Goal: Obtain resource: Download file/media

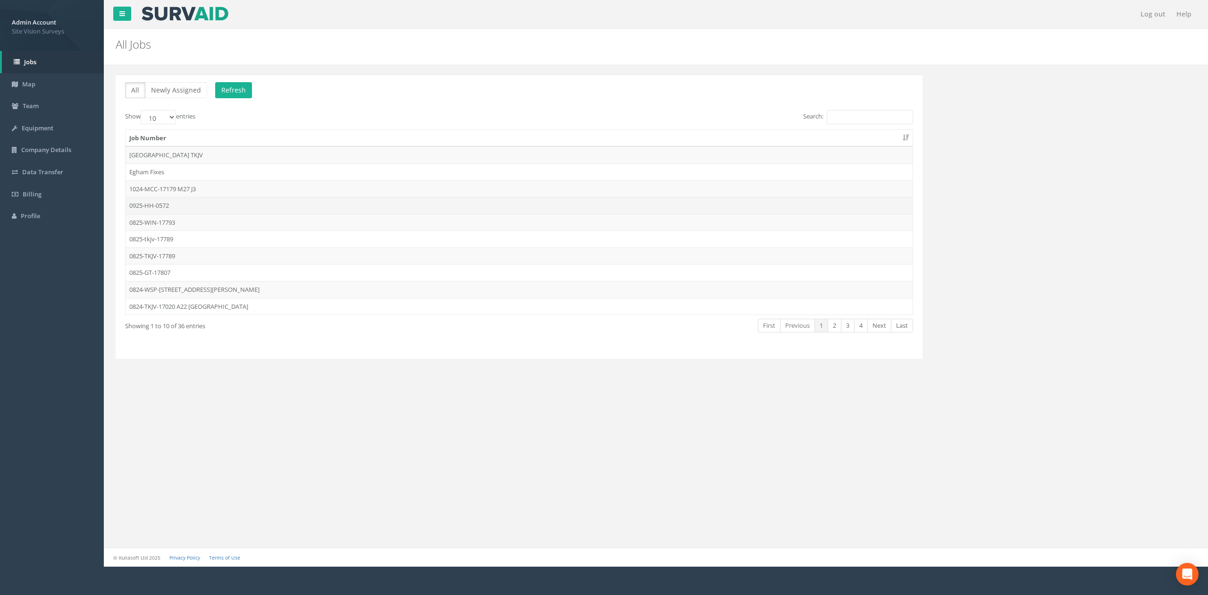
click at [212, 207] on td "0925-HH-0572" at bounding box center [519, 205] width 787 height 17
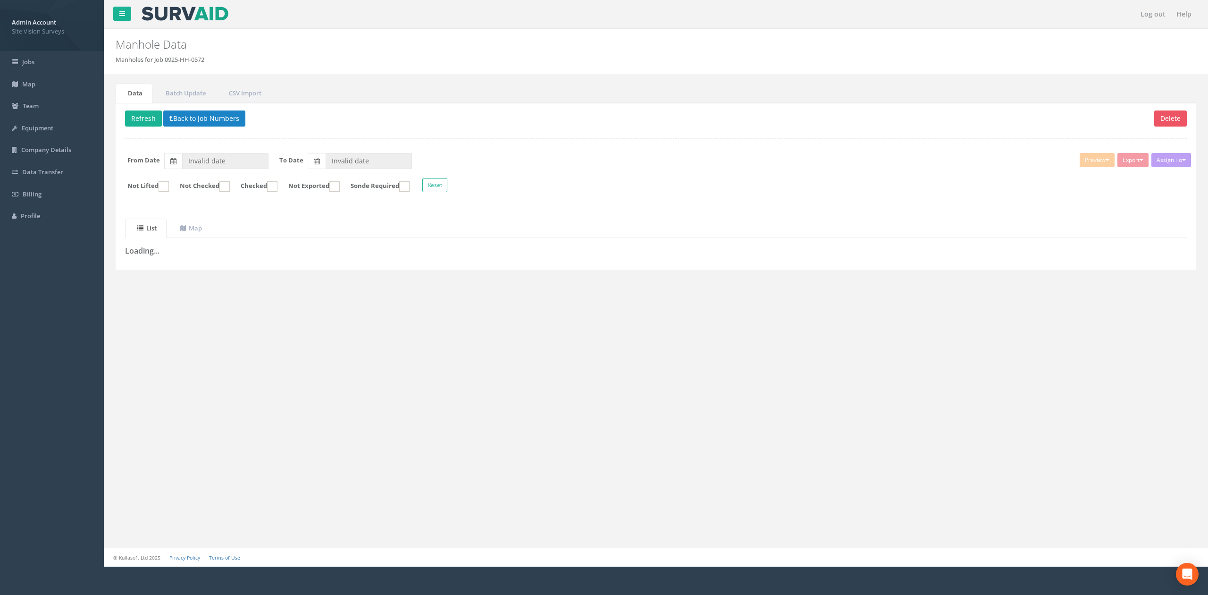
type input "[DATE]"
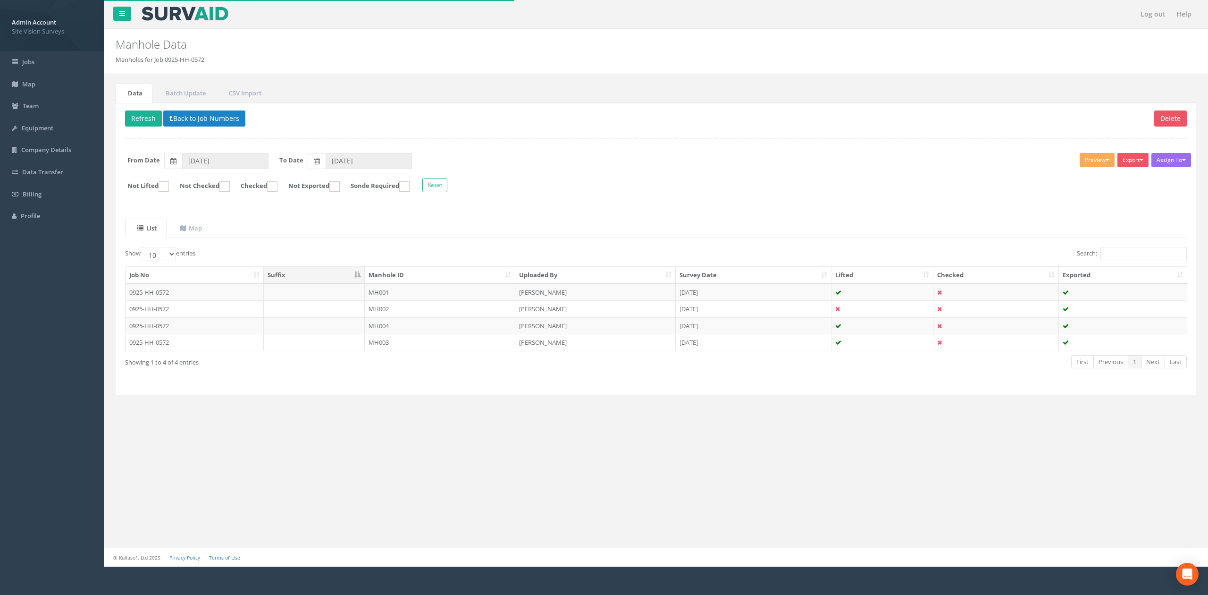
click at [468, 282] on th "Manhole ID" at bounding box center [440, 275] width 151 height 17
click at [1122, 157] on button "Export" at bounding box center [1133, 160] width 31 height 14
click at [1117, 197] on link "SVS MH" at bounding box center [1109, 196] width 80 height 15
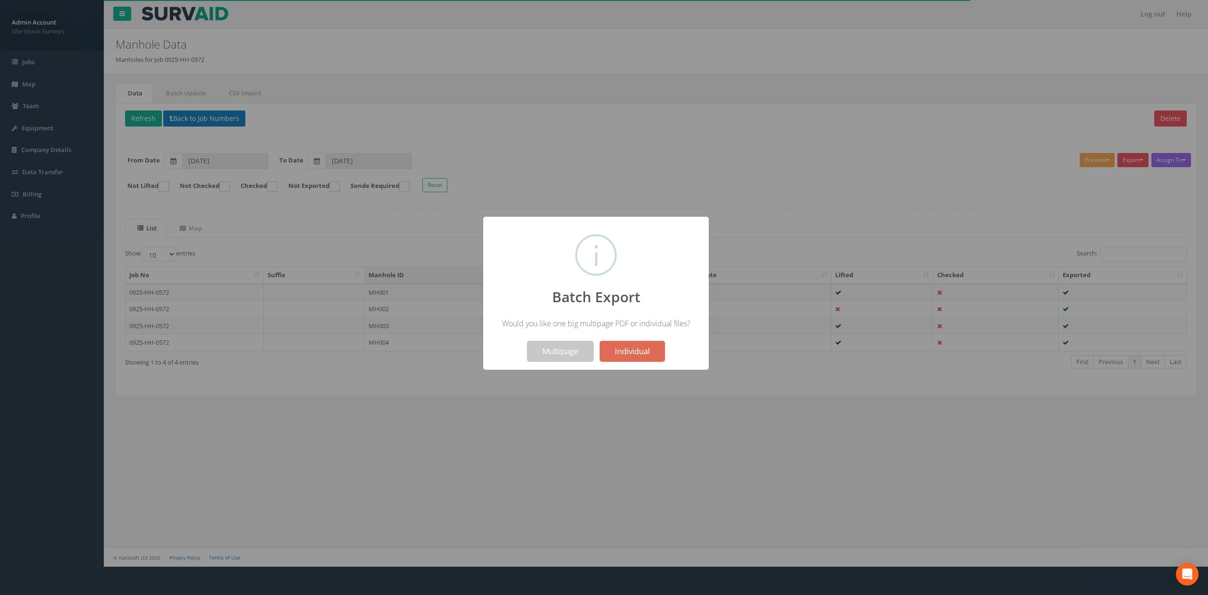
click at [533, 345] on button "Multipage" at bounding box center [560, 351] width 67 height 21
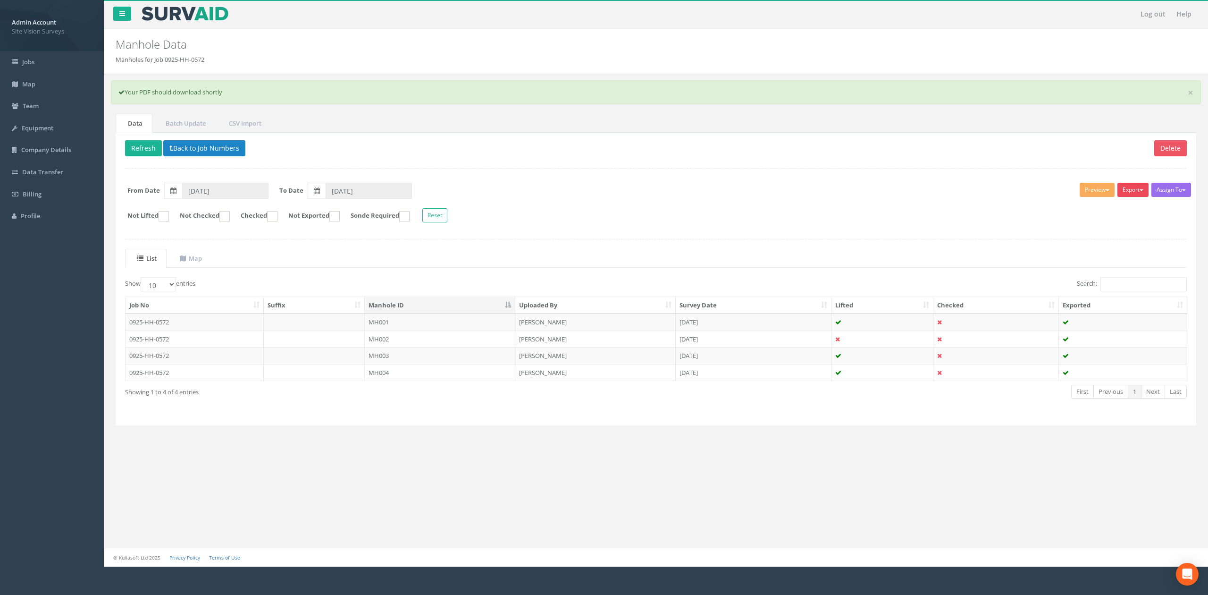
click at [1124, 195] on button "Export" at bounding box center [1133, 190] width 31 height 14
click at [1114, 226] on link "SVS MH" at bounding box center [1109, 226] width 80 height 15
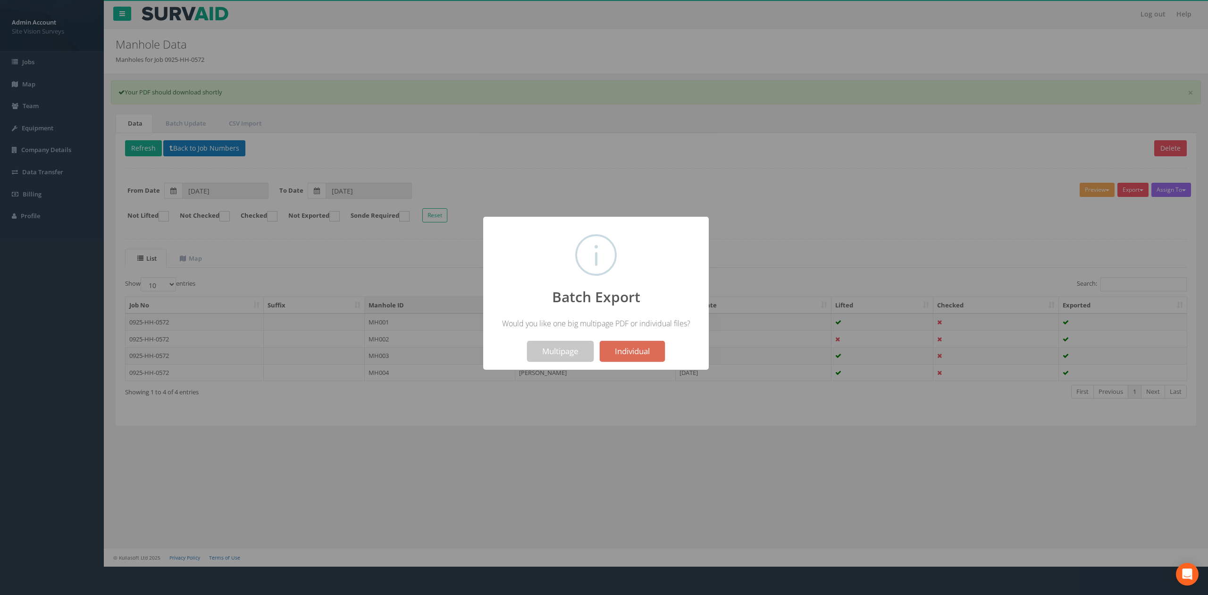
click at [564, 348] on button "Multipage" at bounding box center [560, 351] width 67 height 21
